Goal: Information Seeking & Learning: Learn about a topic

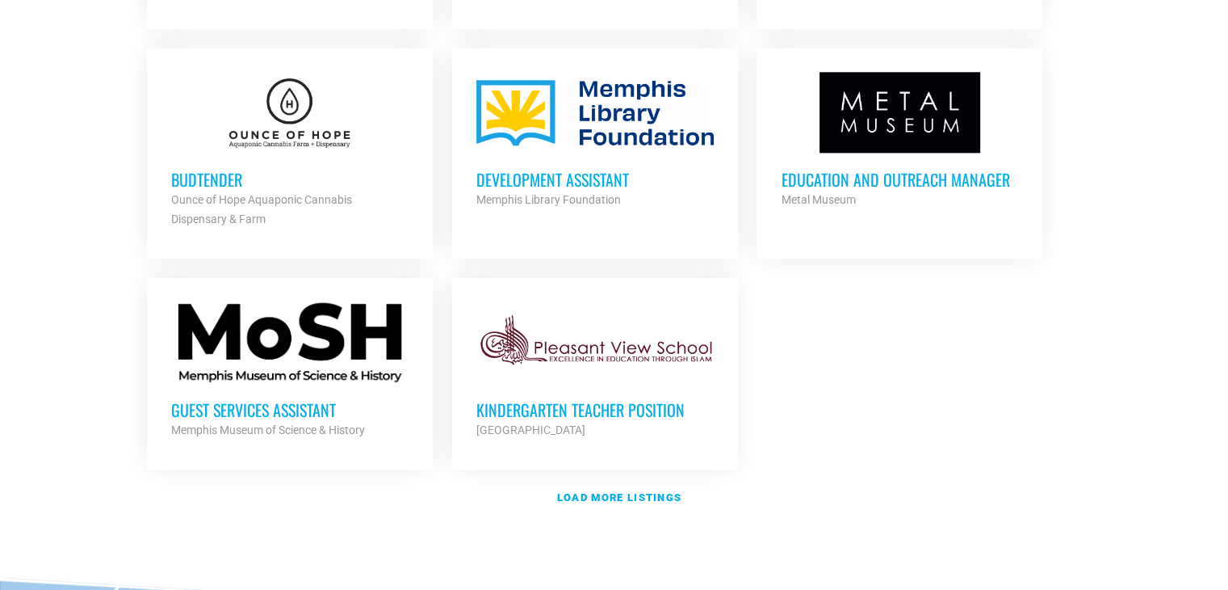
scroll to position [1885, 0]
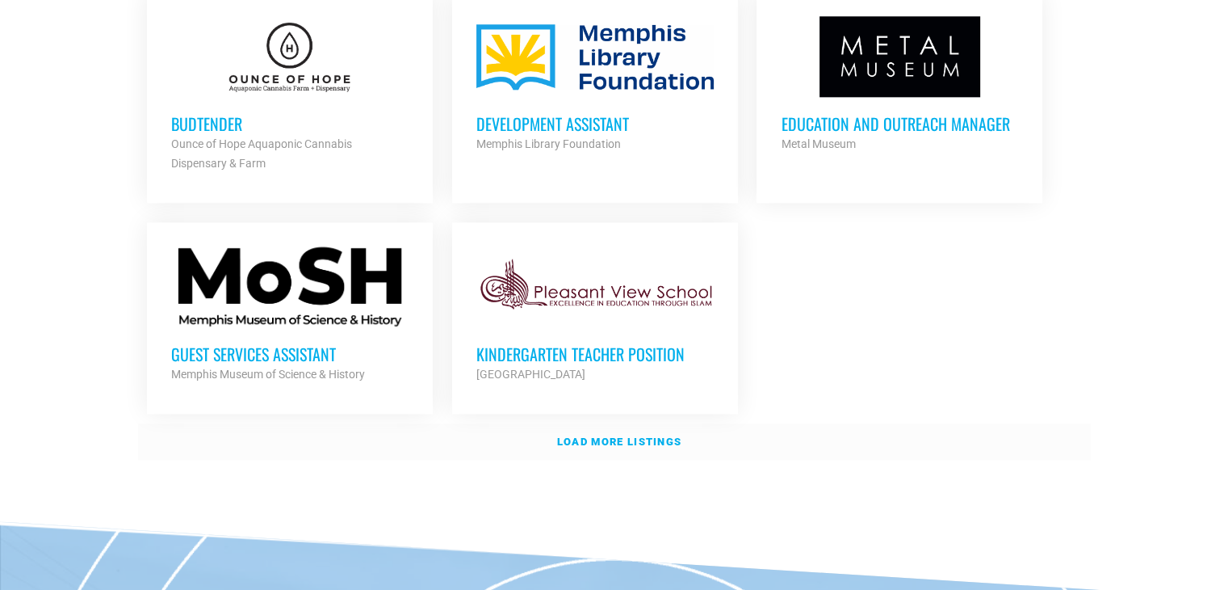
click at [628, 435] on strong "Load more listings" at bounding box center [619, 441] width 124 height 12
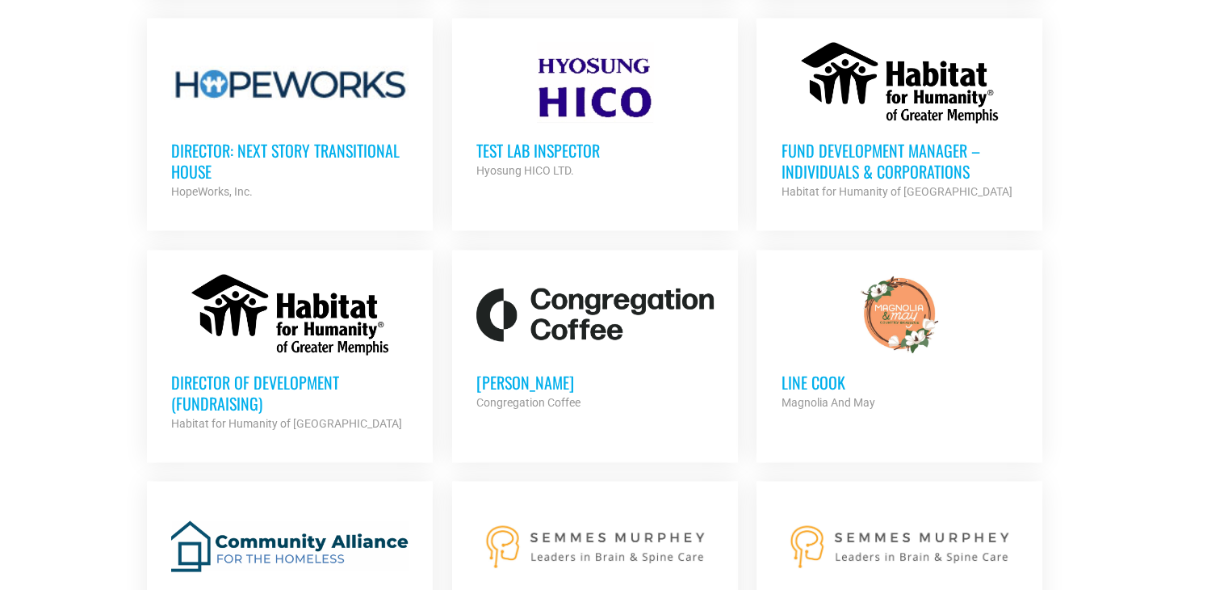
scroll to position [3078, 0]
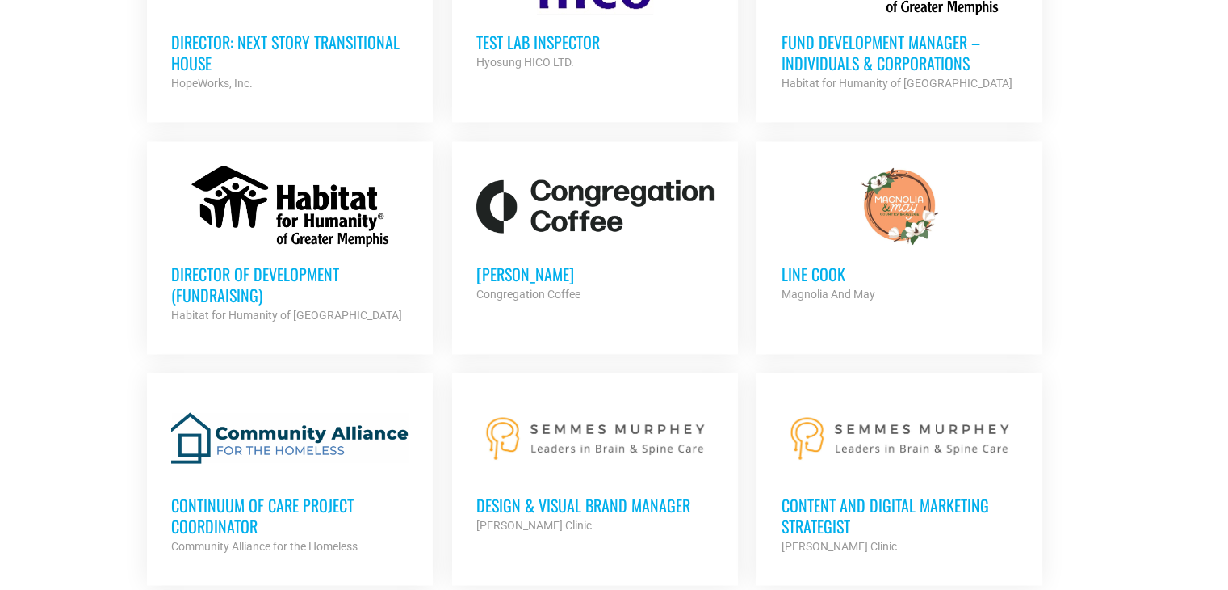
scroll to position [3170, 0]
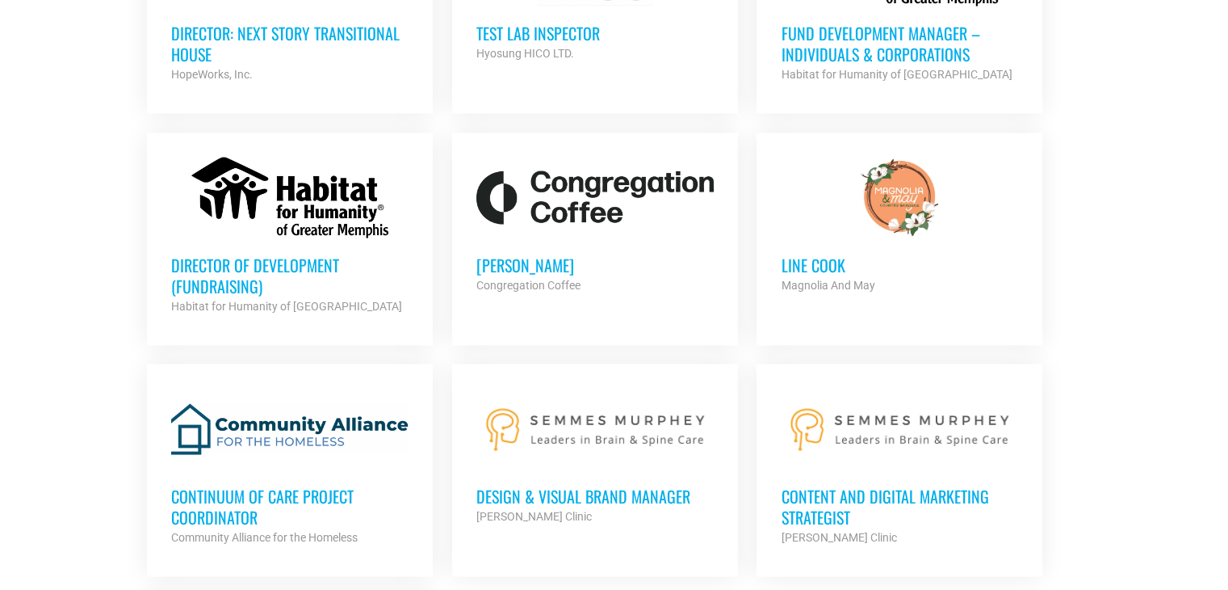
click at [812, 279] on strong "Magnolia And May" at bounding box center [828, 285] width 94 height 13
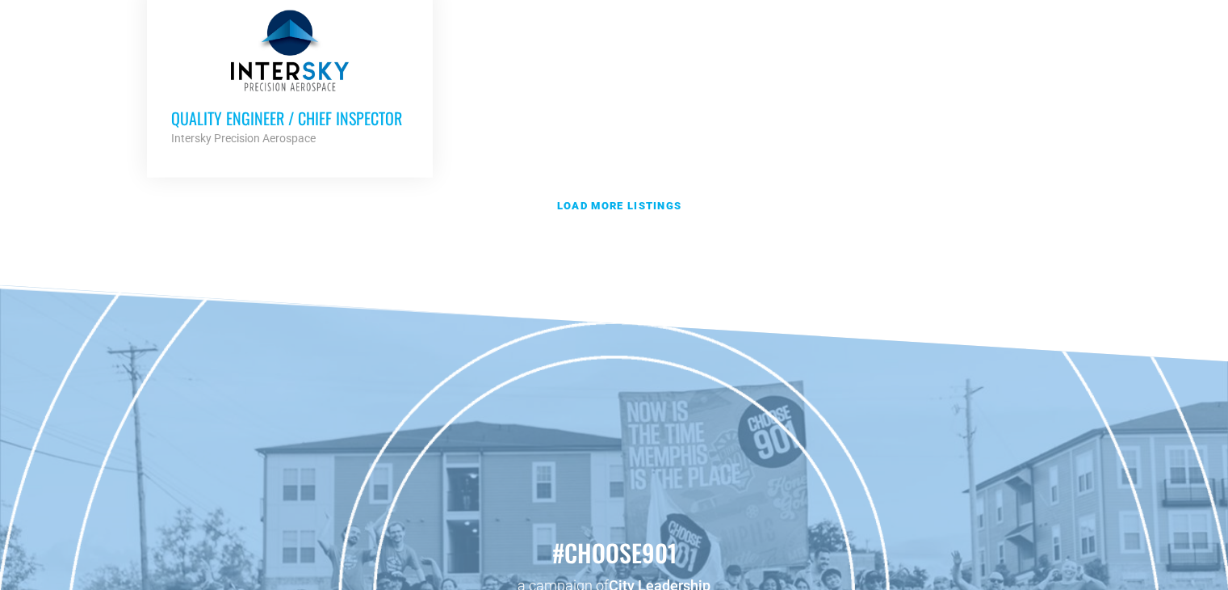
scroll to position [3780, 0]
click at [639, 200] on link "Load more listings" at bounding box center [614, 205] width 953 height 37
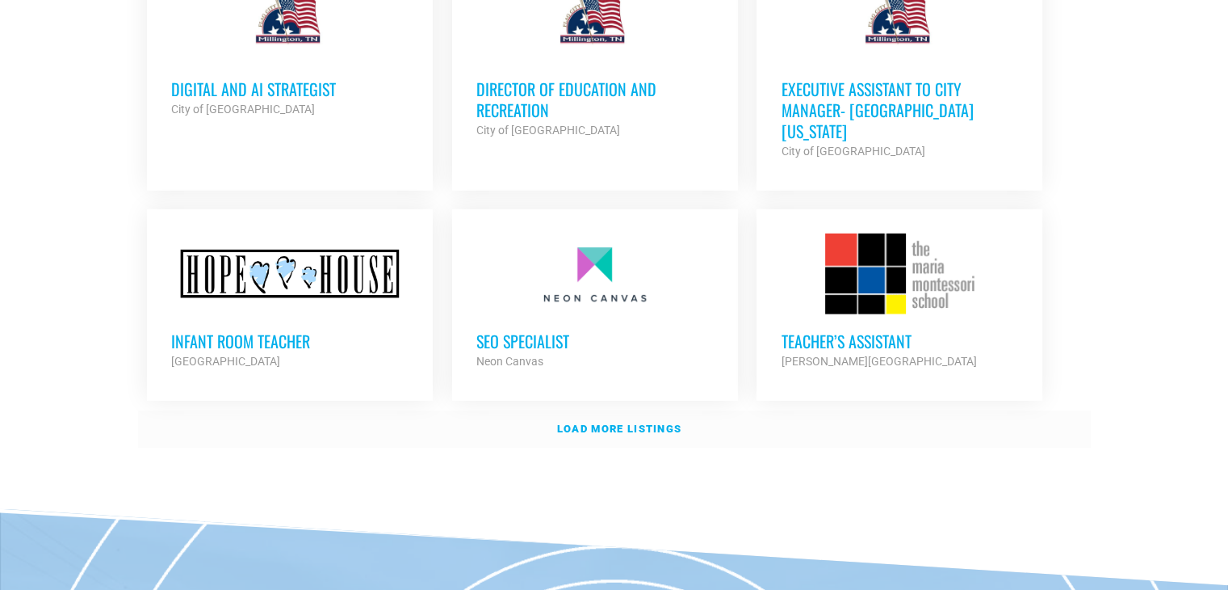
scroll to position [5006, 0]
click at [645, 423] on strong "Load more listings" at bounding box center [619, 429] width 124 height 12
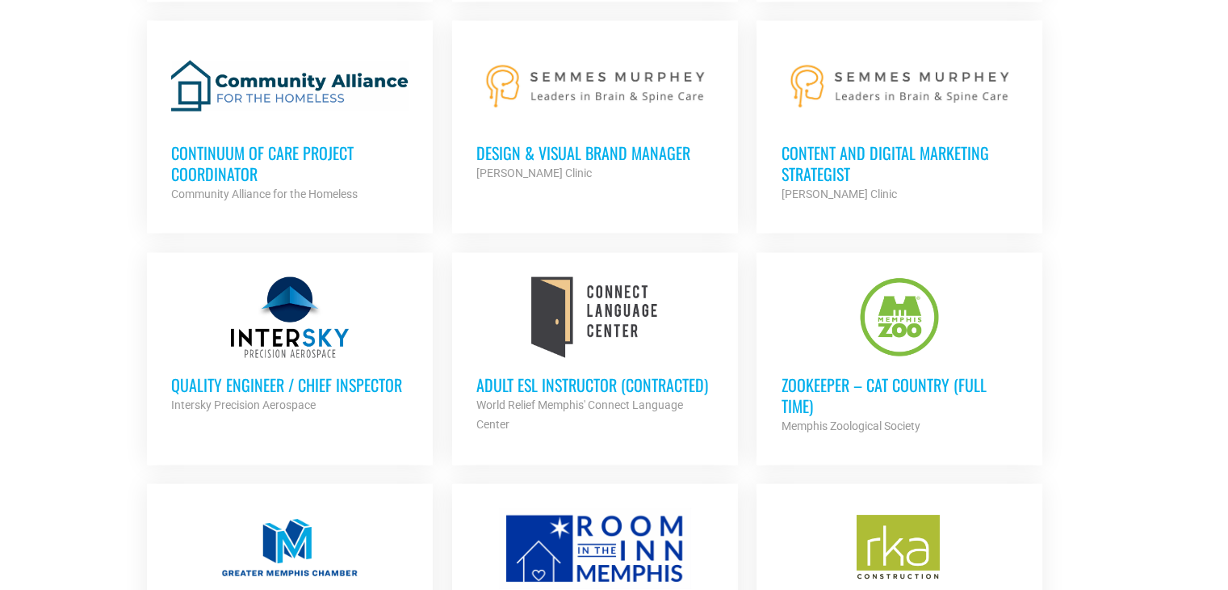
scroll to position [3502, 0]
